Goal: Task Accomplishment & Management: Manage account settings

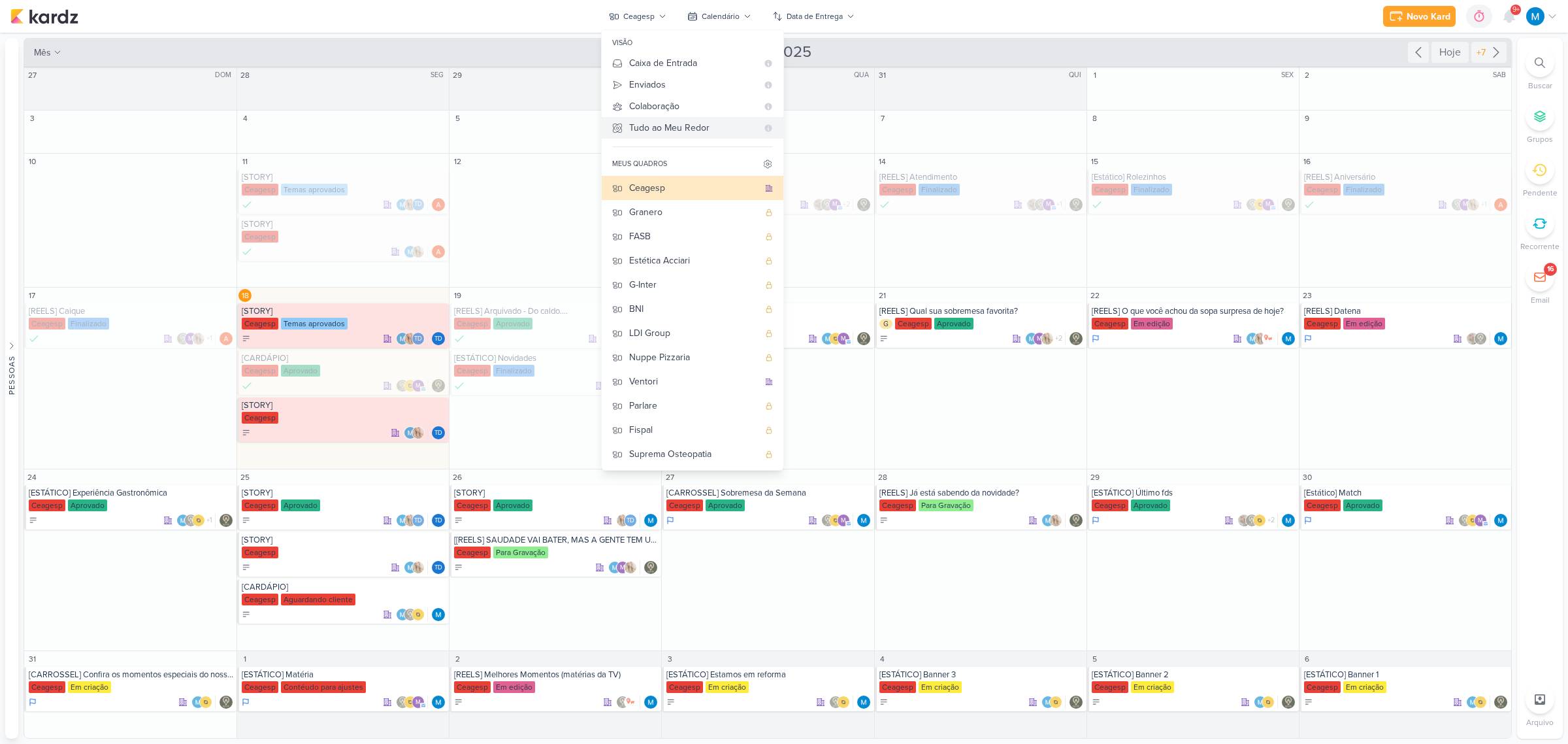
click at [674, 128] on div "Tudo ao Meu Redor" at bounding box center [694, 127] width 128 height 14
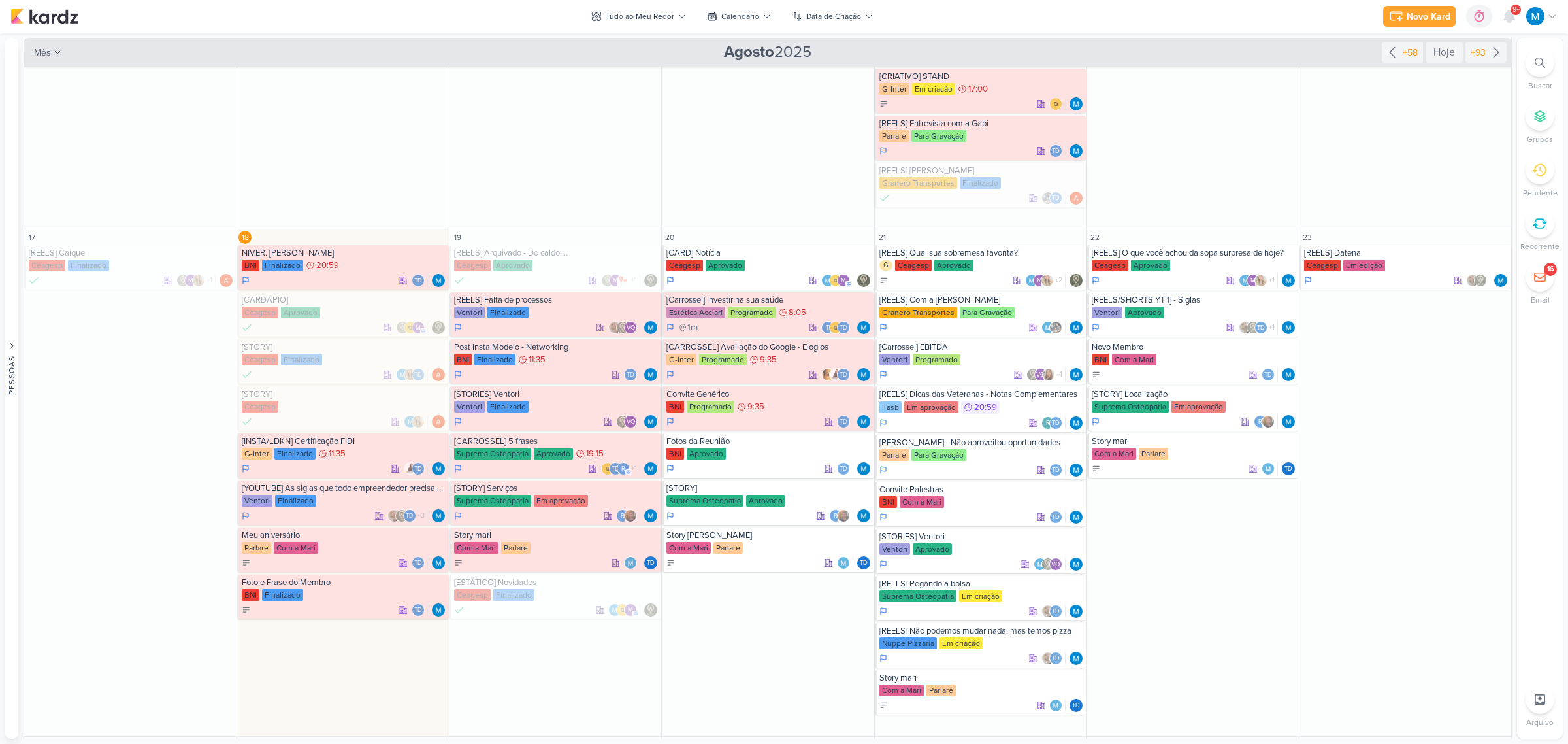
scroll to position [654, 0]
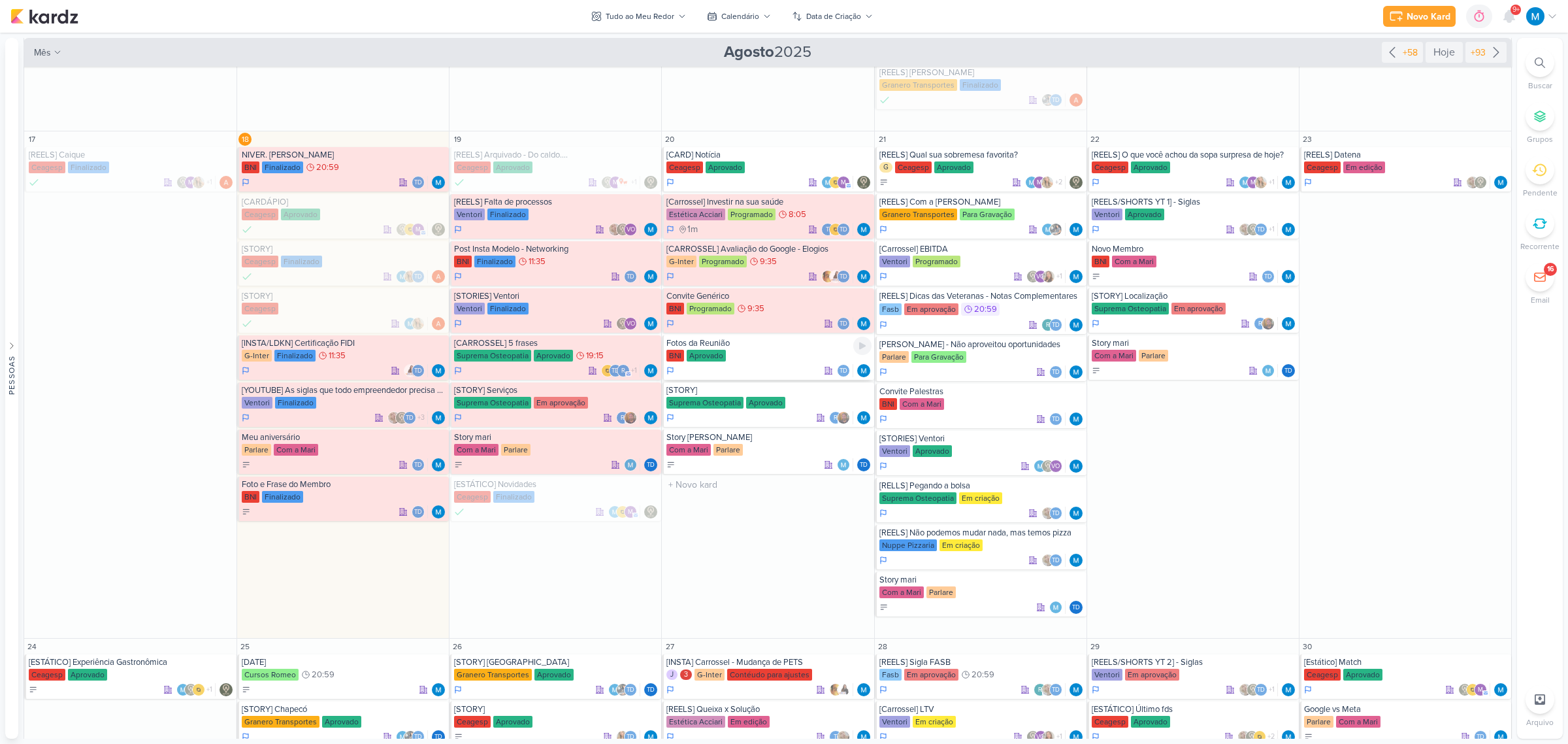
click at [790, 356] on div "BNI Aprovado" at bounding box center [768, 356] width 205 height 13
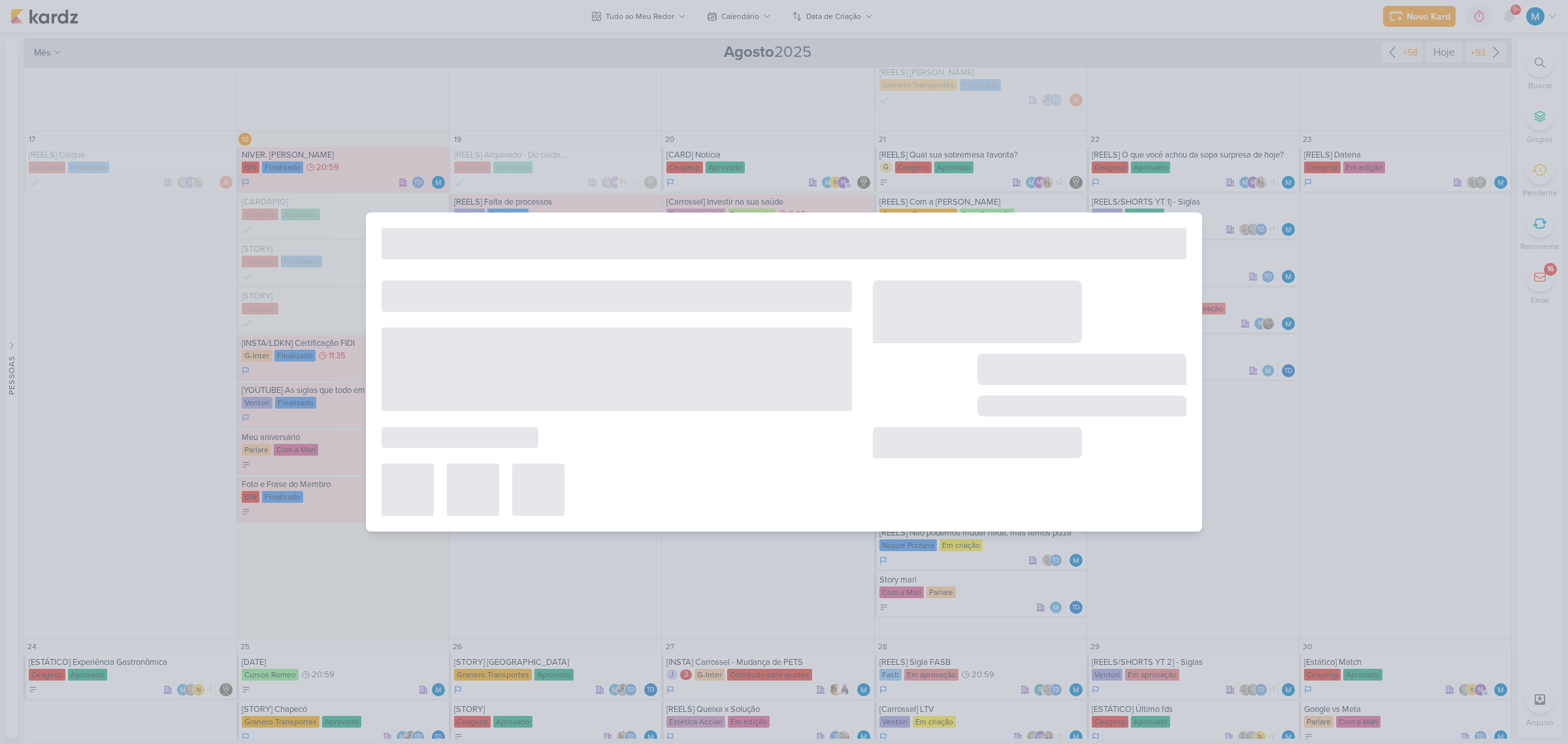
type input "Fotos da Reunião"
type input "[DATE] 23:59"
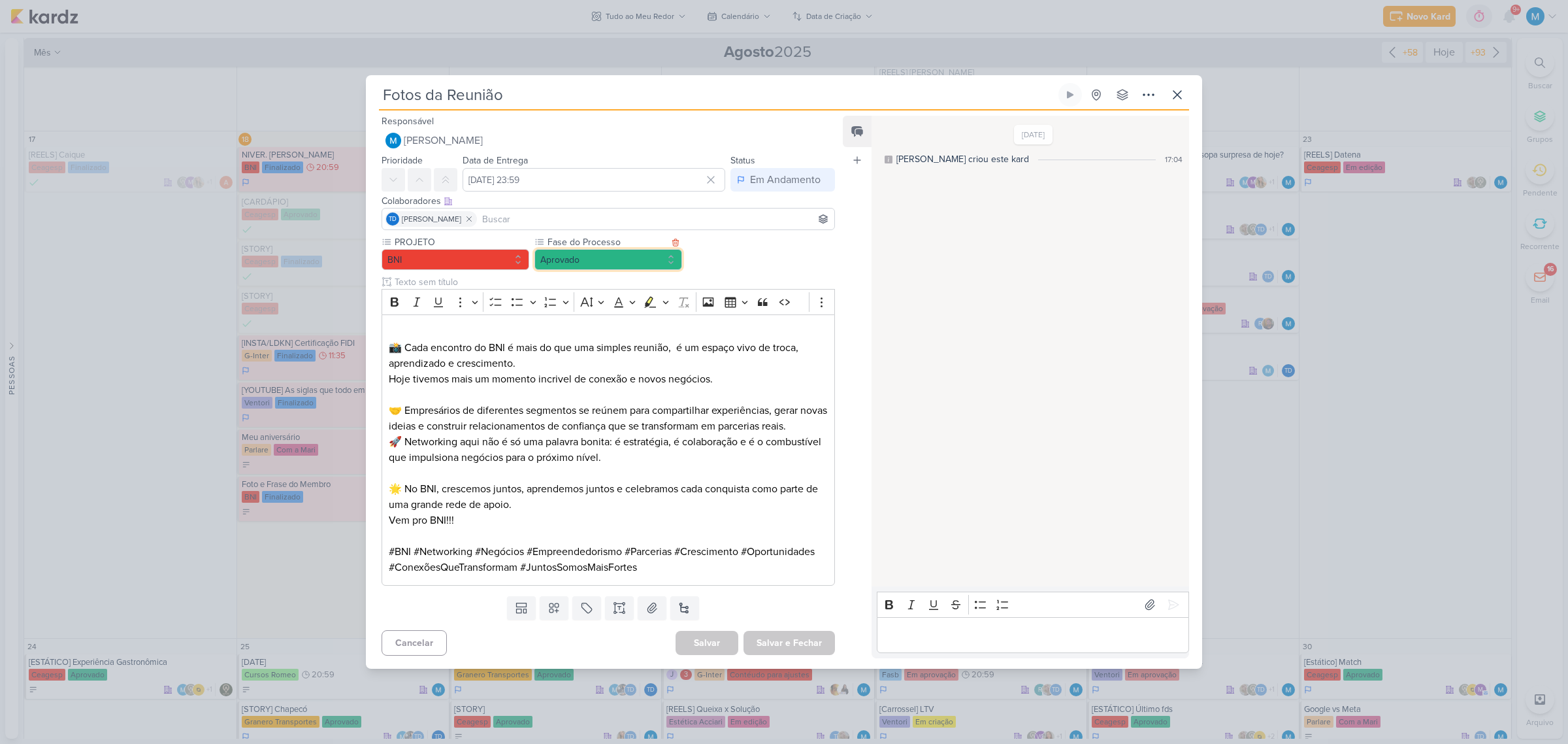
click at [596, 251] on button "Aprovado" at bounding box center [609, 259] width 148 height 21
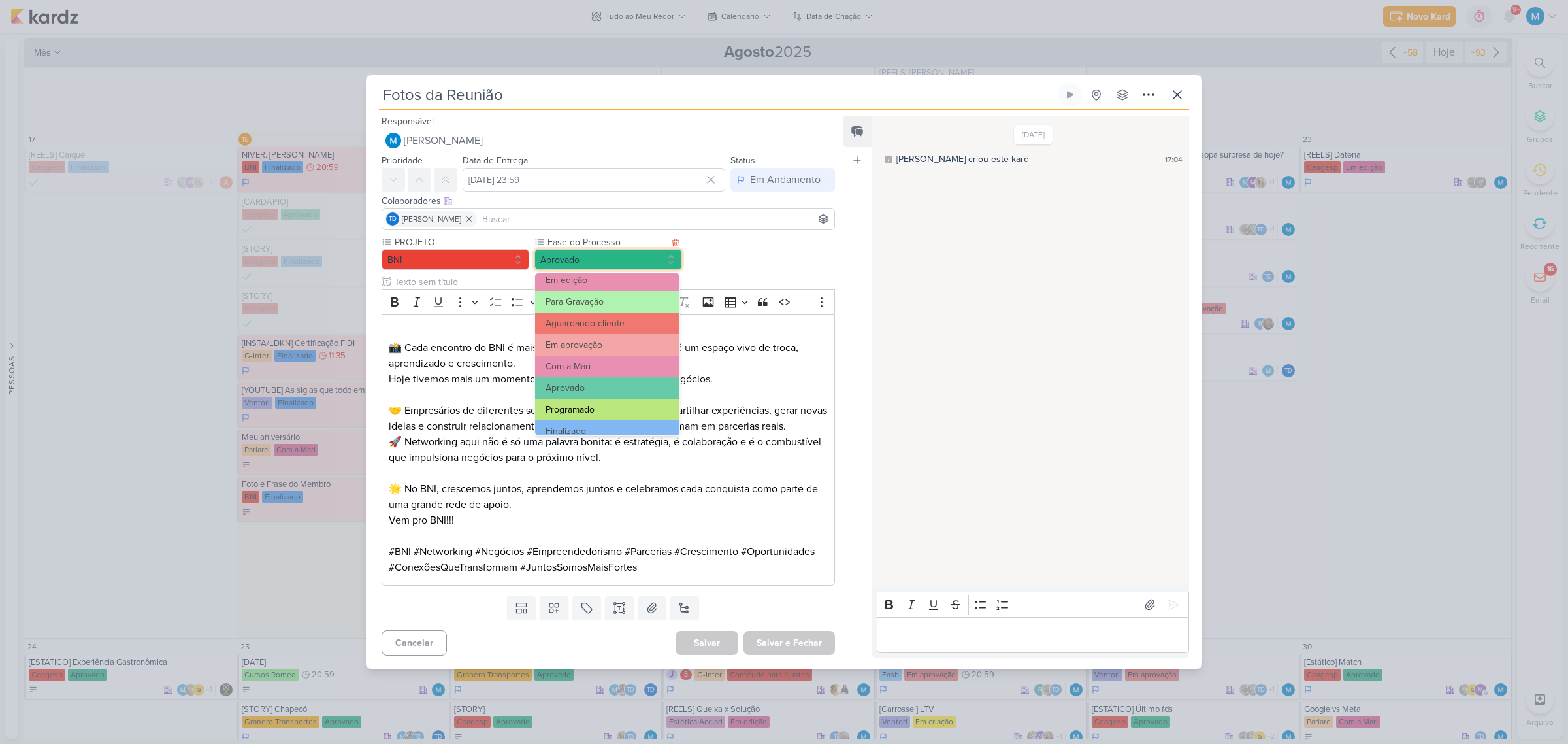
scroll to position [126, 0]
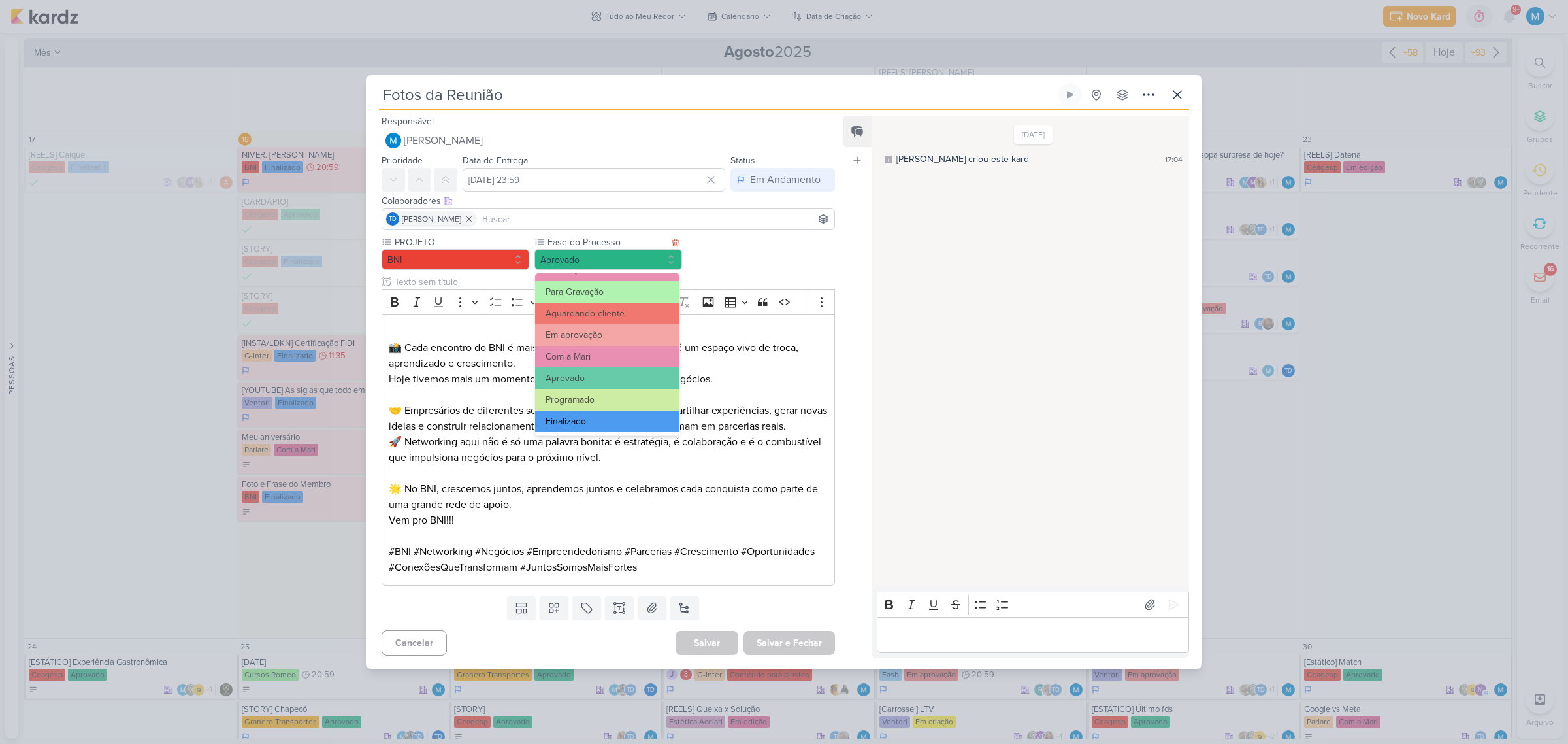
click at [617, 411] on button "Finalizado" at bounding box center [607, 422] width 144 height 22
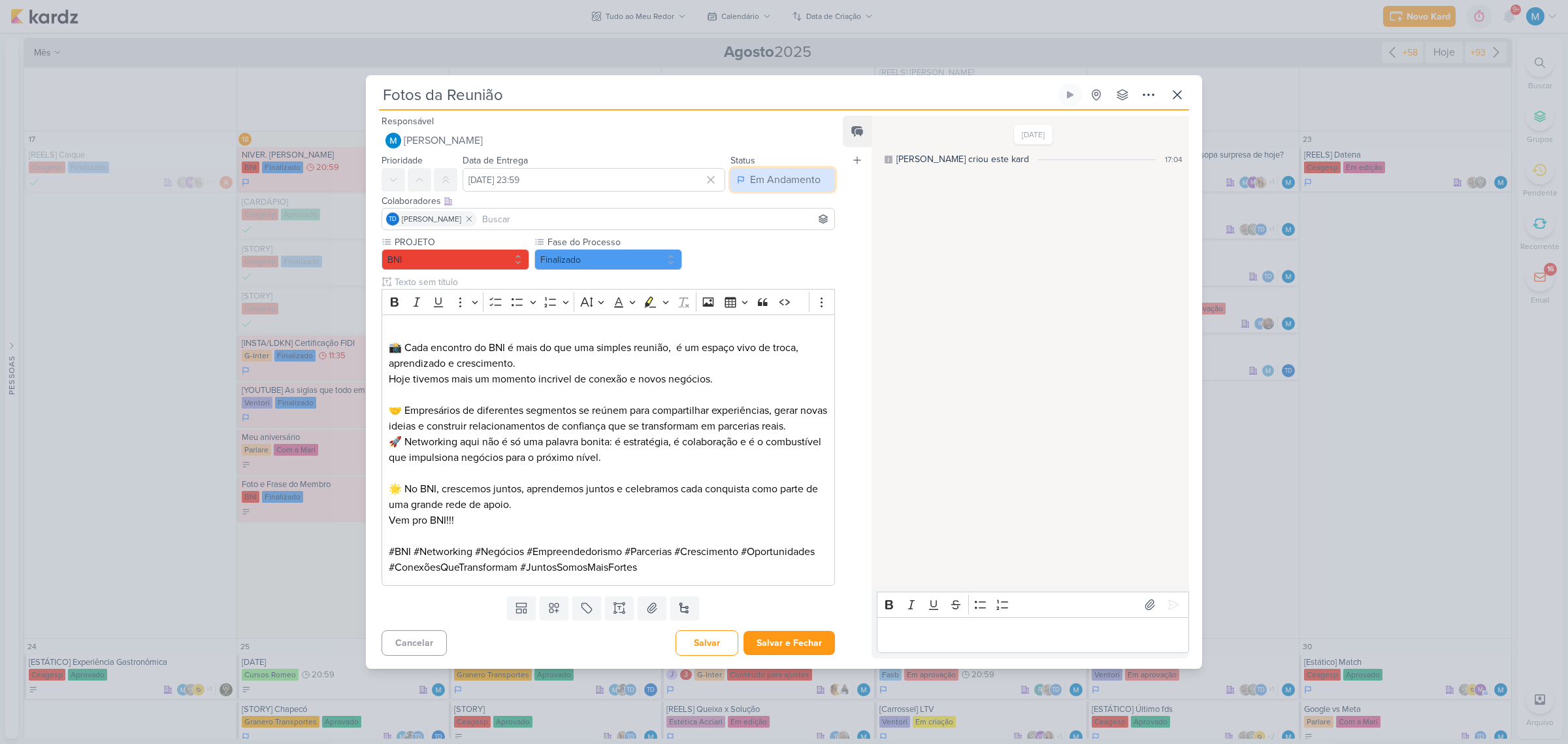
click at [767, 172] on div "Em Andamento" at bounding box center [785, 180] width 70 height 16
click at [775, 230] on div "Finalizado" at bounding box center [765, 231] width 40 height 14
click at [808, 645] on button "Salvar e Fechar" at bounding box center [789, 643] width 91 height 24
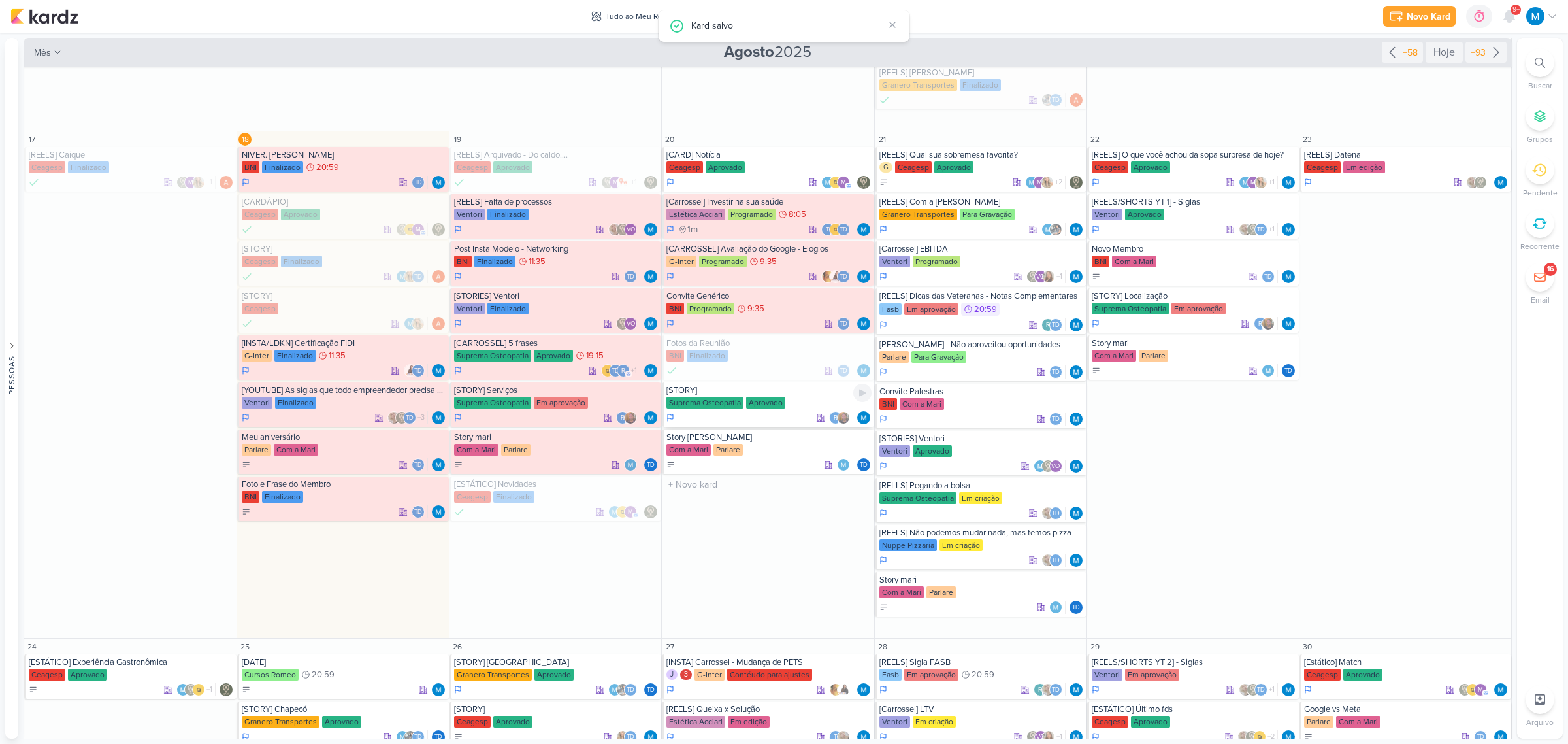
click at [805, 399] on div "Suprema Osteopatia Aprovado" at bounding box center [768, 403] width 205 height 13
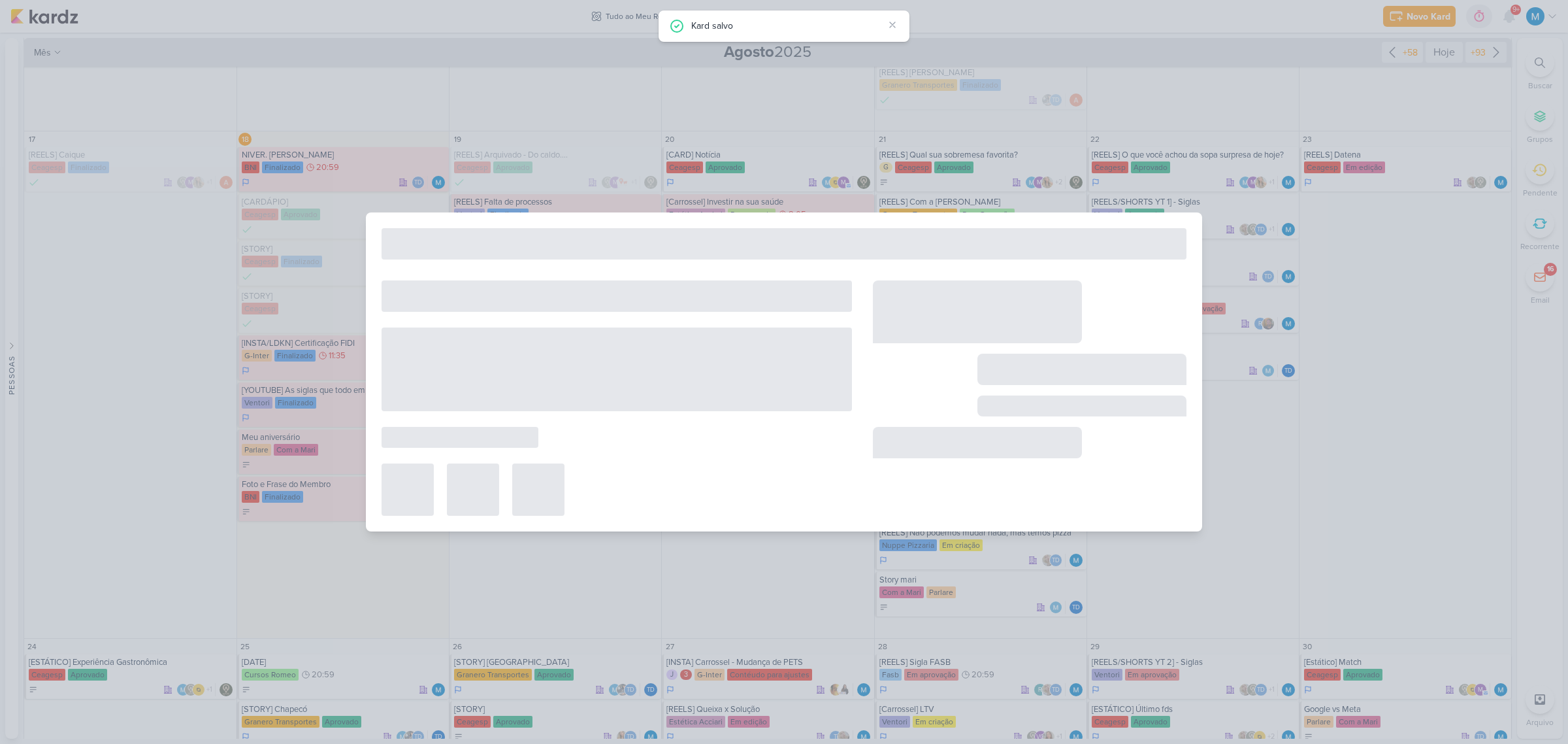
type input "[STORY]"
